Goal: Find specific fact: Find specific fact

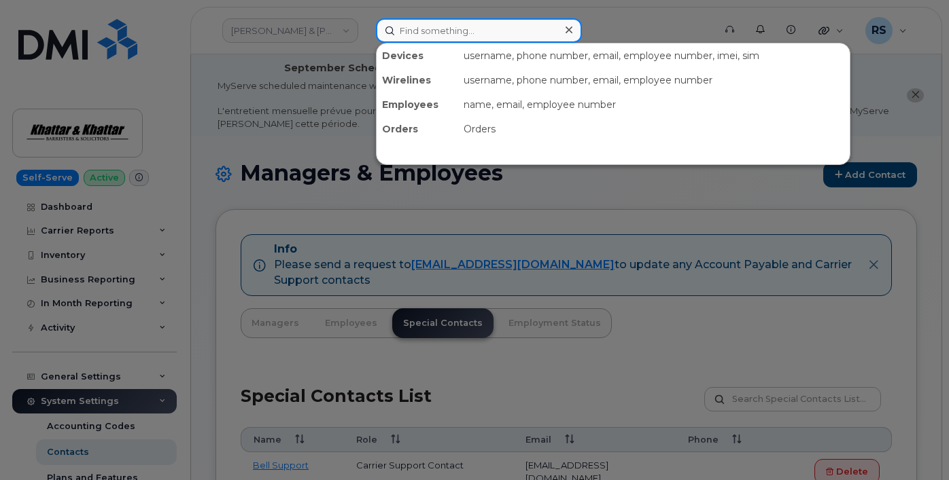
click at [415, 29] on input at bounding box center [479, 30] width 206 height 24
paste input "4055716631"
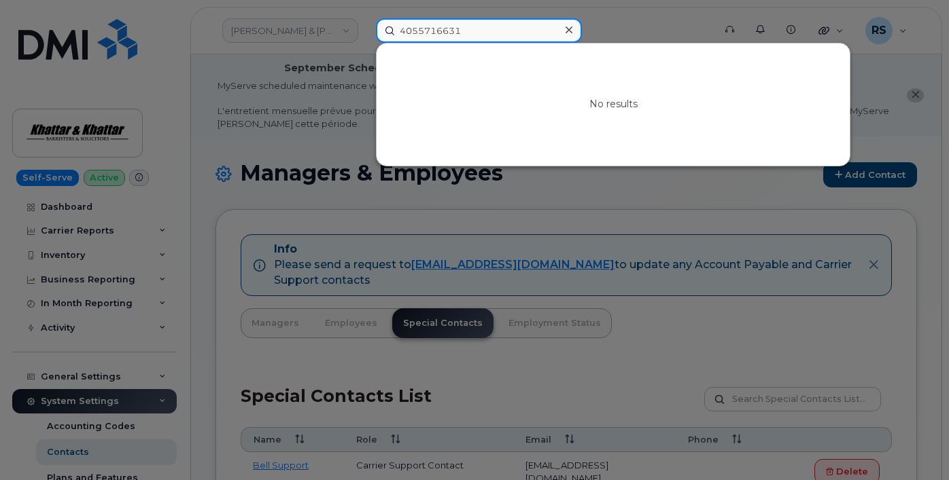
type input "4055716631"
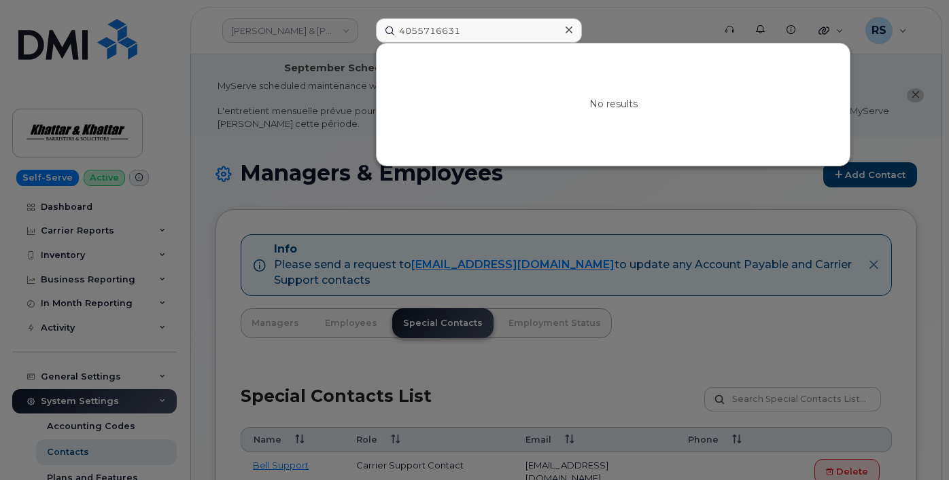
click at [568, 31] on icon at bounding box center [568, 29] width 7 height 7
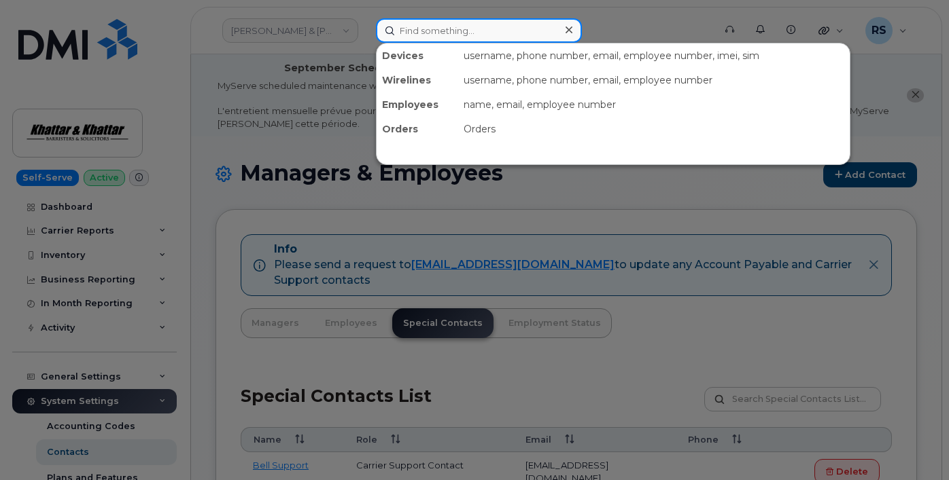
click at [410, 33] on input at bounding box center [479, 30] width 206 height 24
paste input "4055646640"
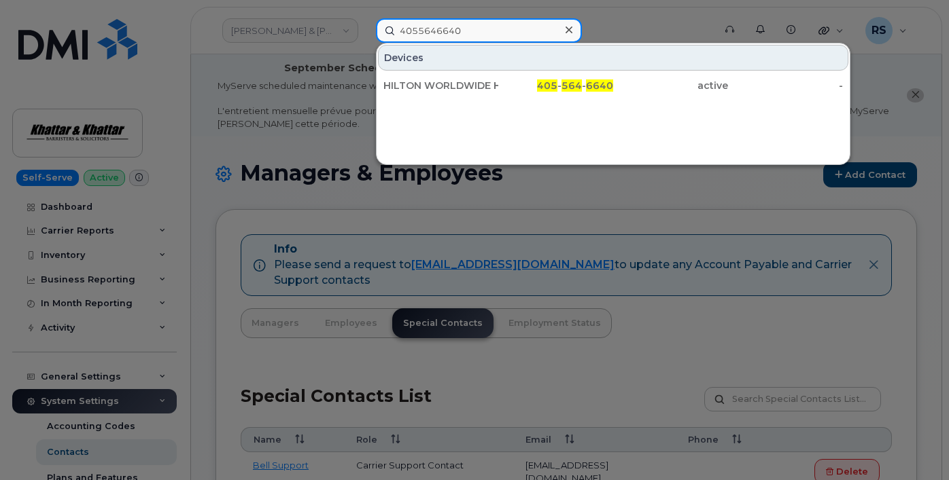
click at [467, 32] on input "4055646640" at bounding box center [479, 30] width 206 height 24
drag, startPoint x: 474, startPoint y: 32, endPoint x: 383, endPoint y: 31, distance: 91.7
click at [382, 31] on input "4055646640" at bounding box center [479, 30] width 206 height 24
paste input "716631"
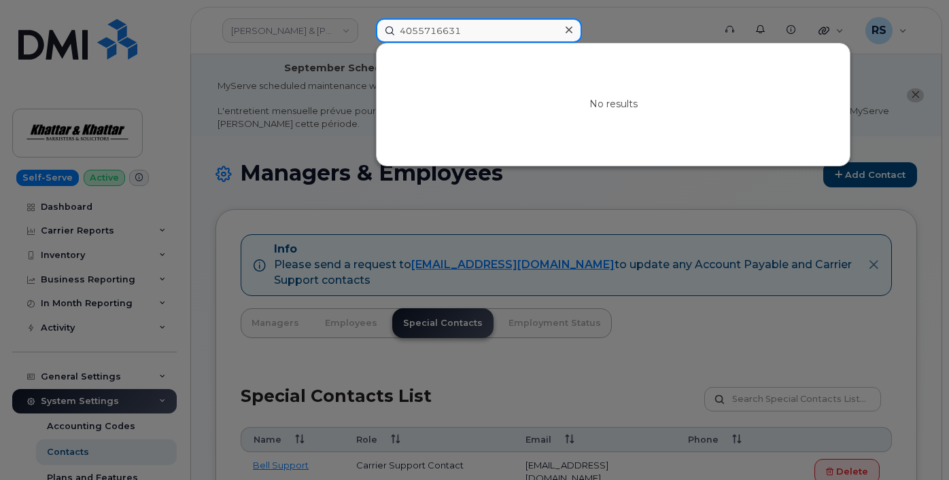
click at [476, 32] on input "4055716631" at bounding box center [479, 30] width 206 height 24
drag, startPoint x: 476, startPoint y: 32, endPoint x: 361, endPoint y: 31, distance: 115.5
click at [365, 31] on div "4055716631 No results" at bounding box center [540, 30] width 351 height 24
paste input "854778"
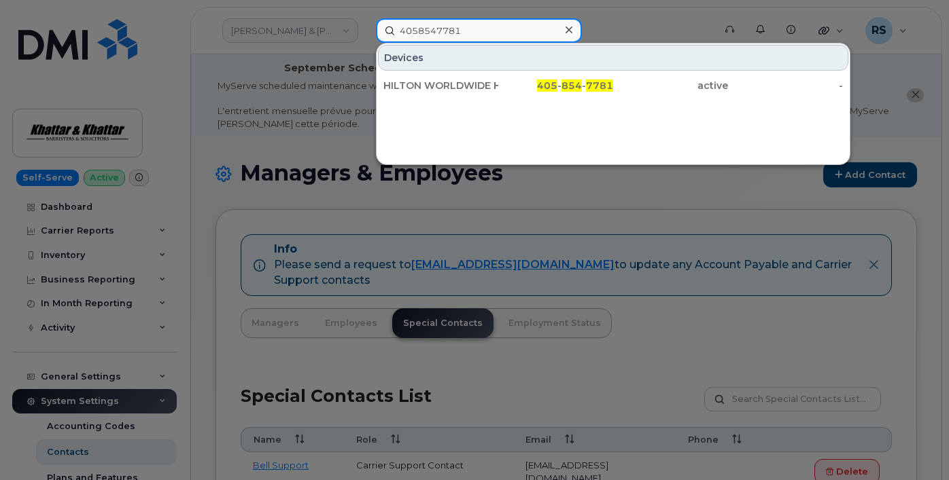
drag, startPoint x: 473, startPoint y: 31, endPoint x: 344, endPoint y: 24, distance: 129.2
click at [365, 24] on div "4058547781 Devices HILTON WORLDWIDE HOLDINGS INC. 405 - 854 - 7781 active -" at bounding box center [540, 30] width 351 height 24
paste input "9895956"
type input "4059895956"
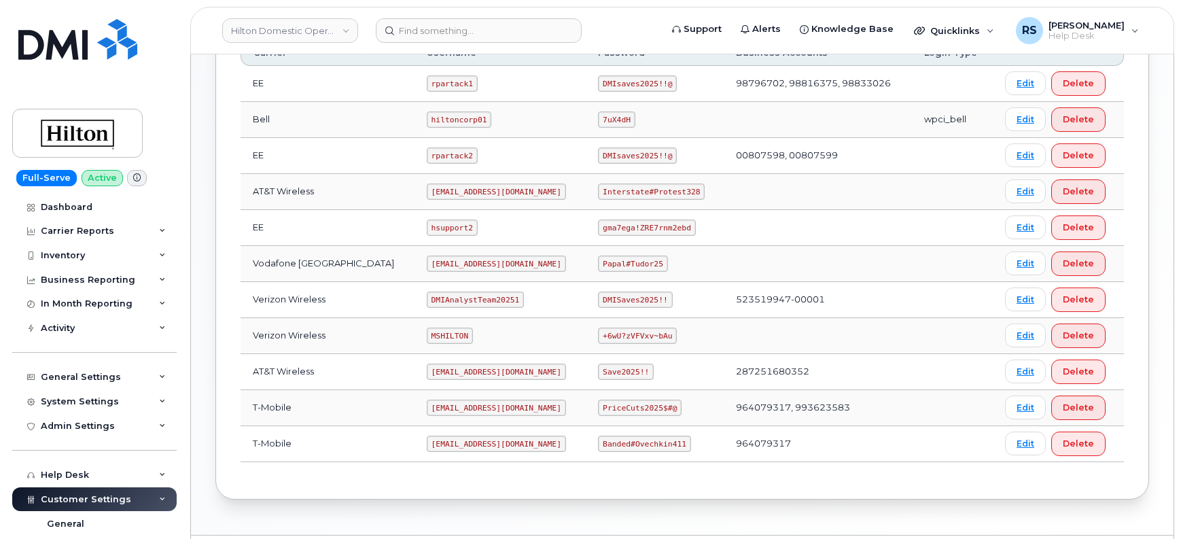
scroll to position [431, 0]
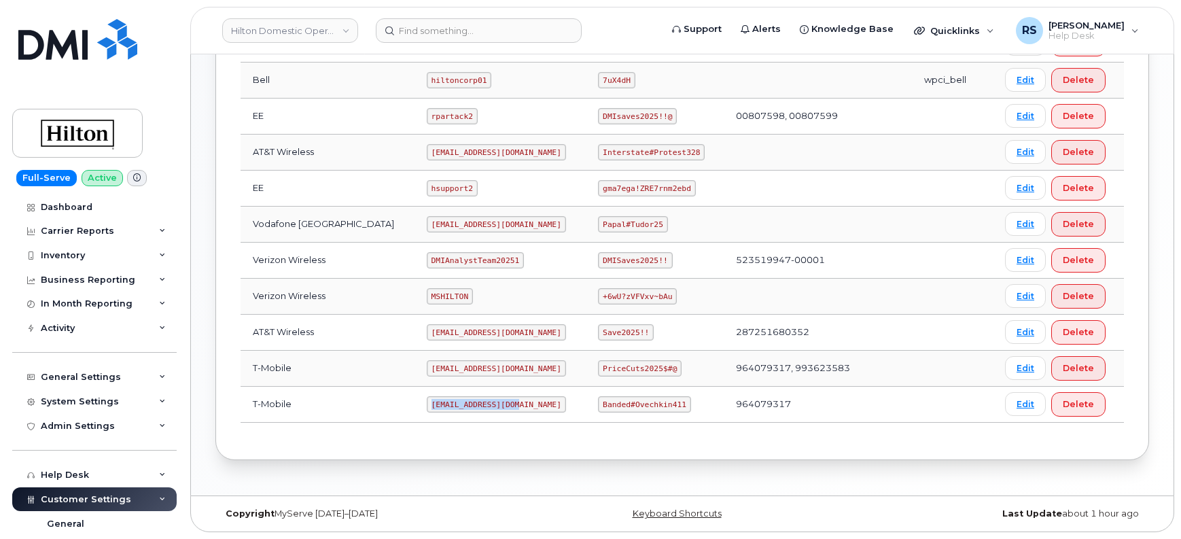
drag, startPoint x: 416, startPoint y: 407, endPoint x: 506, endPoint y: 410, distance: 90.4
click at [506, 410] on td "[EMAIL_ADDRESS][DOMAIN_NAME]" at bounding box center [500, 405] width 172 height 36
copy code "[EMAIL_ADDRESS][DOMAIN_NAME]"
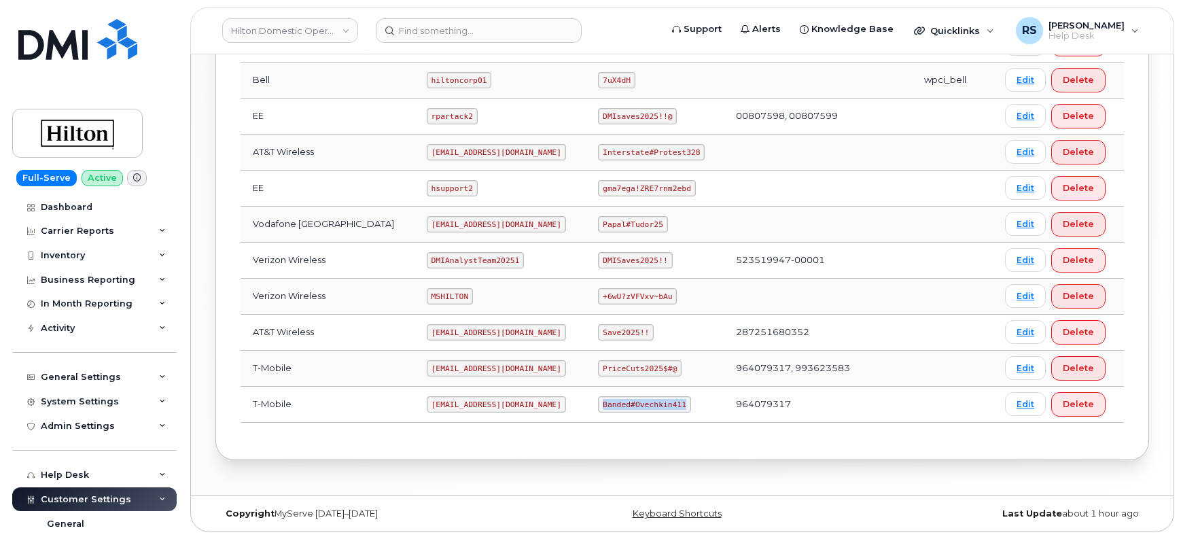
drag, startPoint x: 592, startPoint y: 402, endPoint x: 672, endPoint y: 405, distance: 79.6
click at [672, 405] on code "Banded#Ovechkin411" at bounding box center [644, 404] width 92 height 16
copy code "Banded#Ovechkin411"
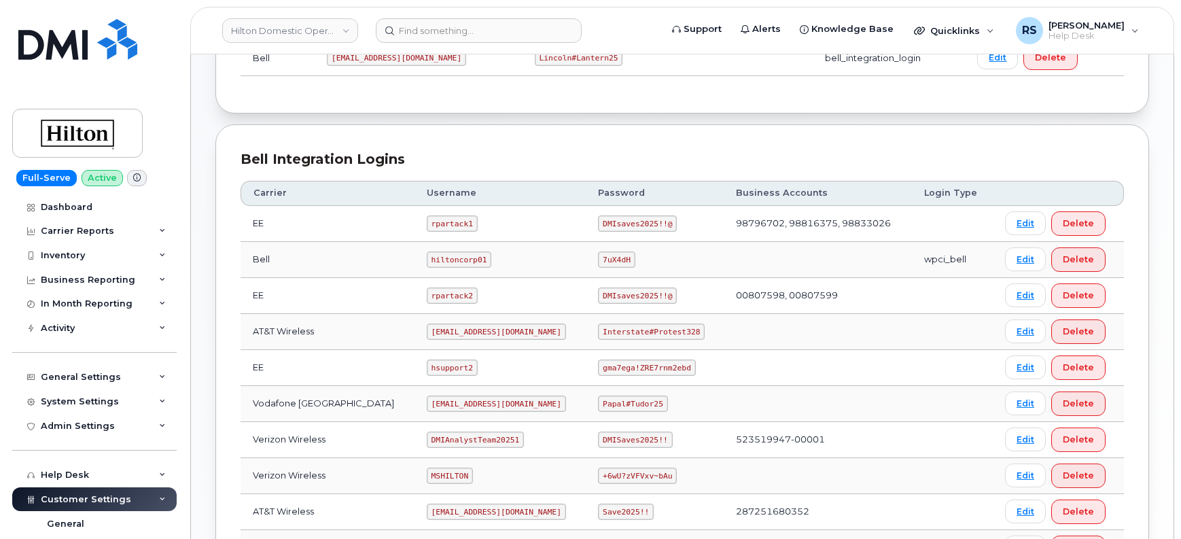
scroll to position [249, 0]
